Goal: Complete application form: Complete application form

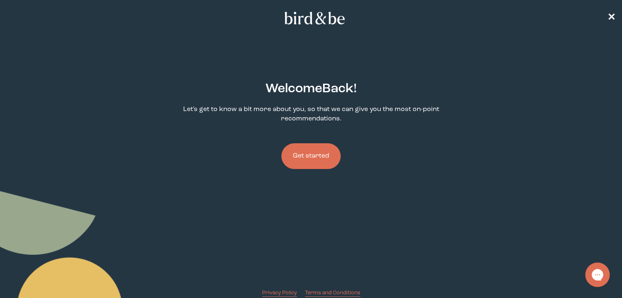
click at [325, 155] on button "Get started" at bounding box center [310, 156] width 59 height 26
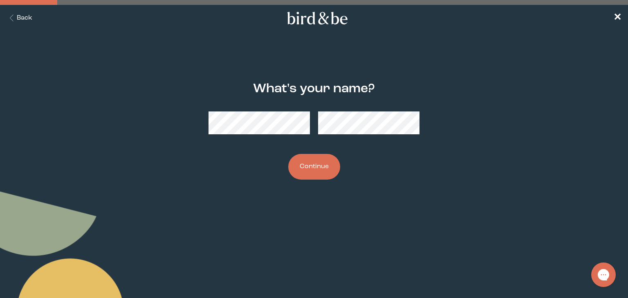
click at [325, 155] on button "Continue" at bounding box center [314, 167] width 52 height 26
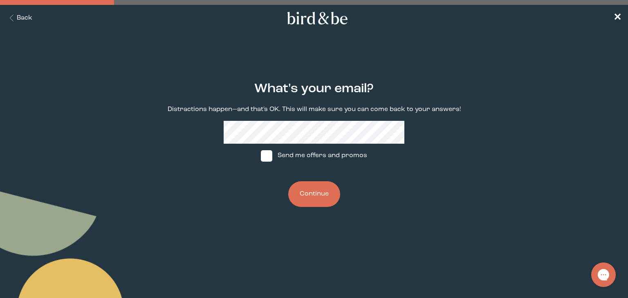
click at [316, 185] on button "Continue" at bounding box center [314, 194] width 52 height 26
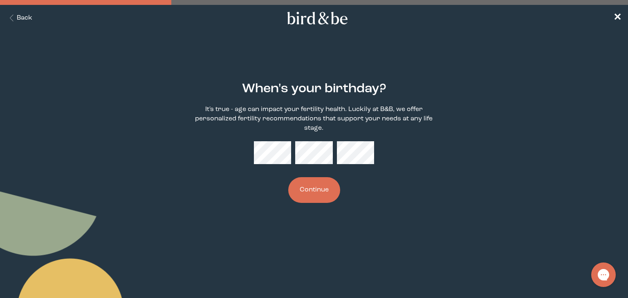
click at [316, 185] on button "Continue" at bounding box center [314, 190] width 52 height 26
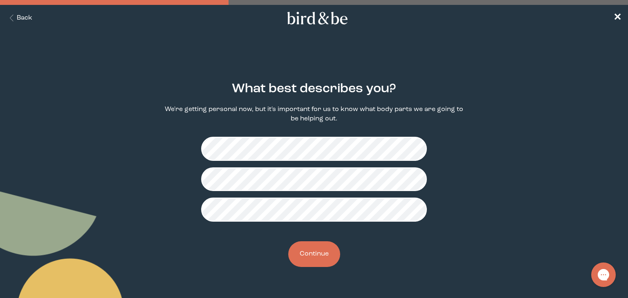
click at [298, 257] on button "Continue" at bounding box center [314, 255] width 52 height 26
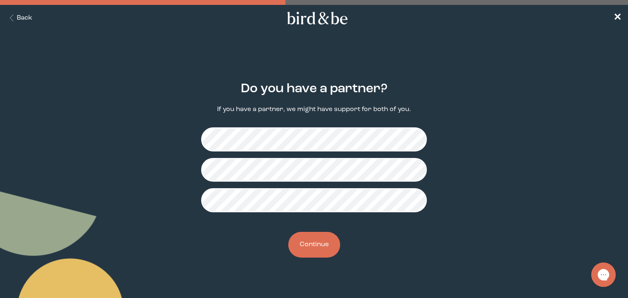
click at [298, 257] on button "Continue" at bounding box center [314, 245] width 52 height 26
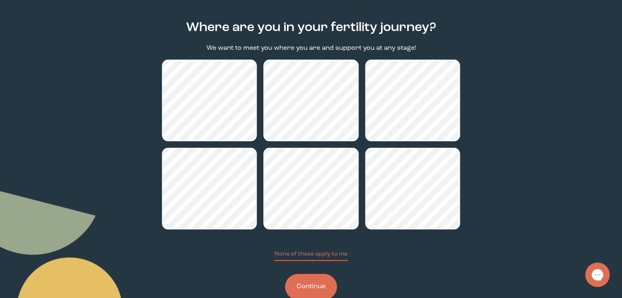
scroll to position [83, 0]
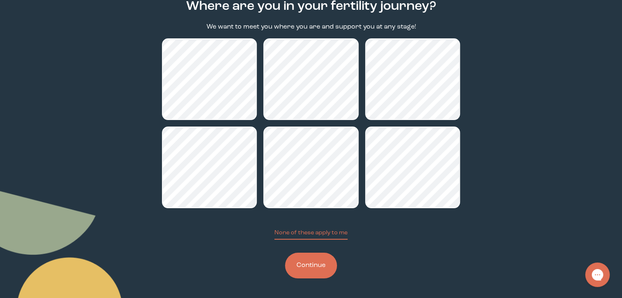
click at [311, 265] on button "Continue" at bounding box center [311, 266] width 52 height 26
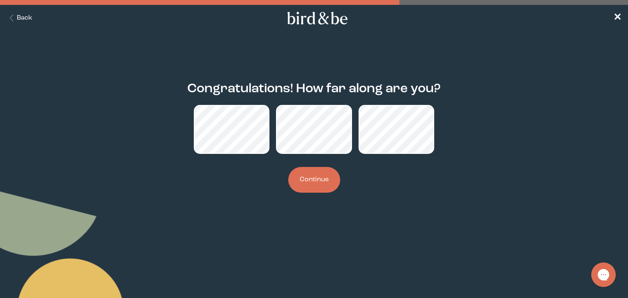
click at [315, 177] on button "Continue" at bounding box center [314, 180] width 52 height 26
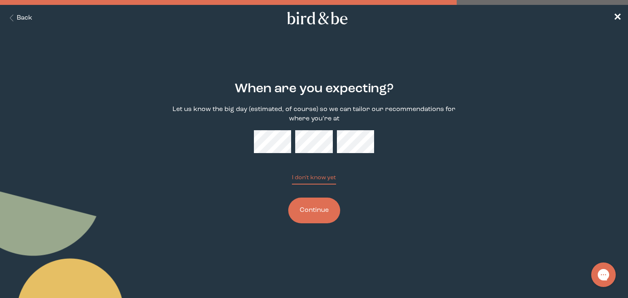
click at [320, 206] on button "Continue" at bounding box center [314, 211] width 52 height 26
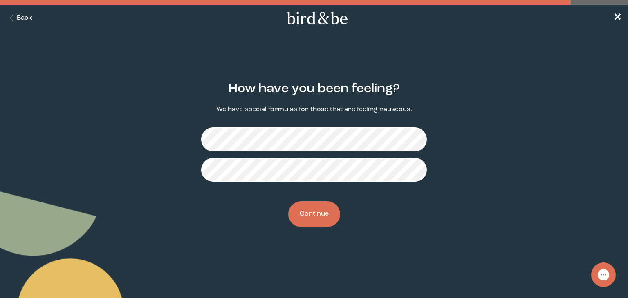
click at [302, 217] on button "Continue" at bounding box center [314, 215] width 52 height 26
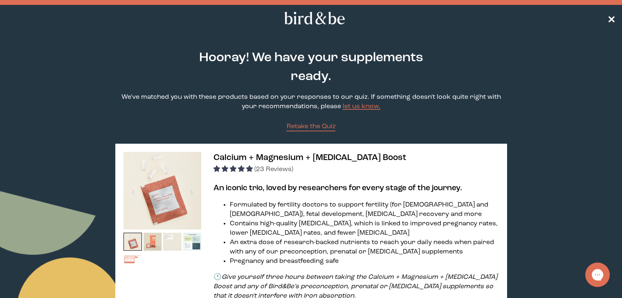
click at [610, 20] on span "✕" at bounding box center [611, 18] width 8 height 10
